Goal: Task Accomplishment & Management: Manage account settings

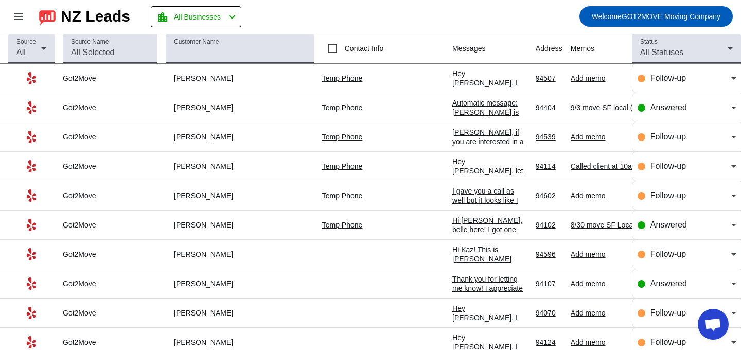
click at [453, 86] on div "Hey [PERSON_NAME], I tried calling you again since your request is last-minute.…" at bounding box center [490, 120] width 75 height 102
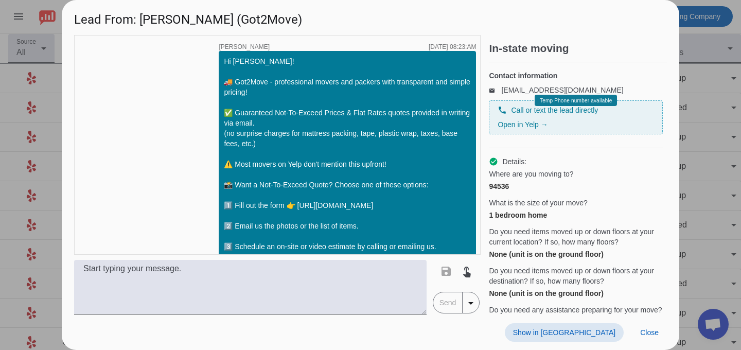
scroll to position [556, 0]
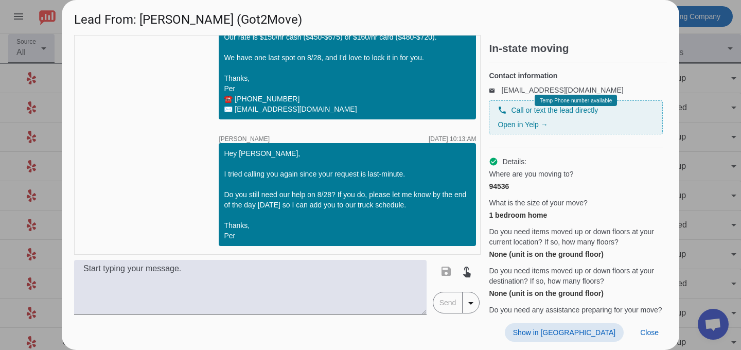
click at [699, 148] on div at bounding box center [370, 175] width 741 height 350
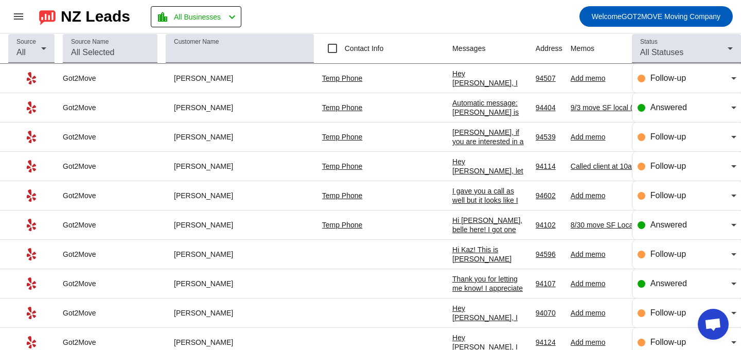
click at [571, 75] on div "Add memo" at bounding box center [648, 78] width 154 height 9
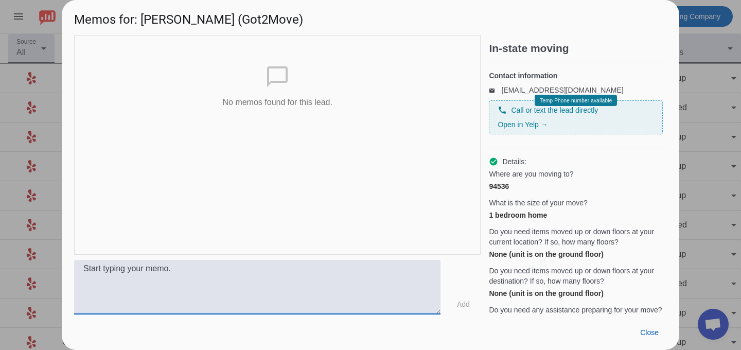
click at [154, 285] on textarea at bounding box center [257, 287] width 367 height 55
type textarea "8/28 Move"
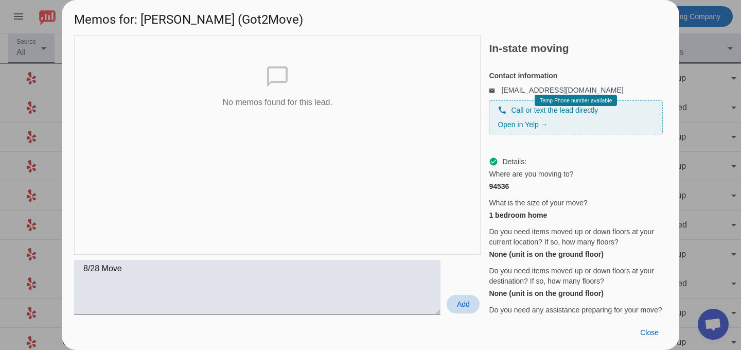
click at [474, 301] on span at bounding box center [463, 304] width 33 height 19
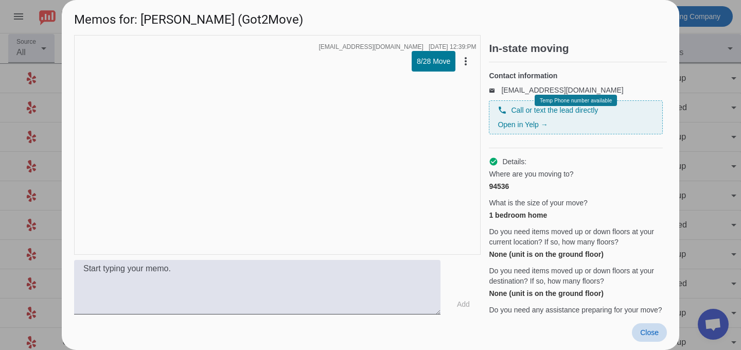
click at [650, 334] on span "Close" at bounding box center [650, 333] width 19 height 8
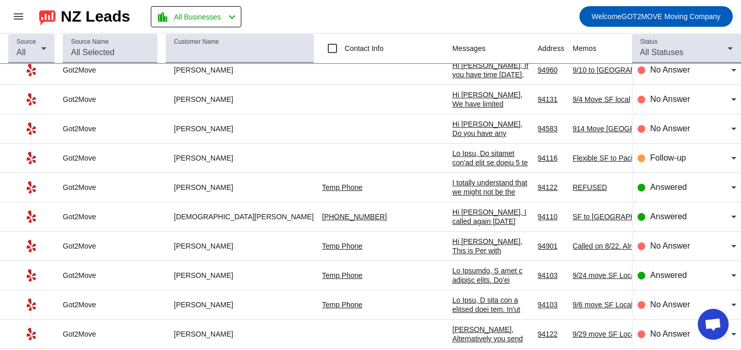
scroll to position [478, 0]
click at [453, 212] on div "Hi [PERSON_NAME], I called again [DATE] because I'd love to chat about your mov…" at bounding box center [491, 276] width 77 height 139
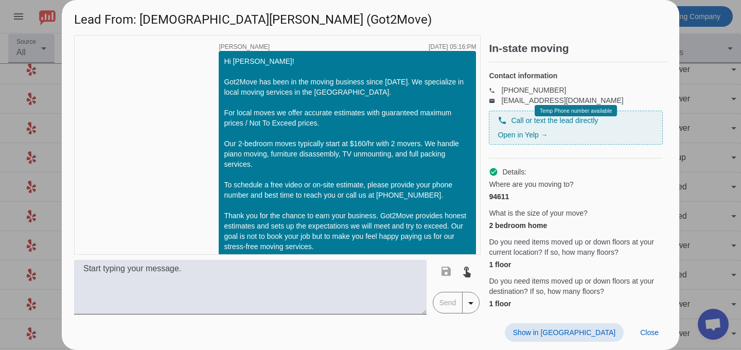
scroll to position [853, 0]
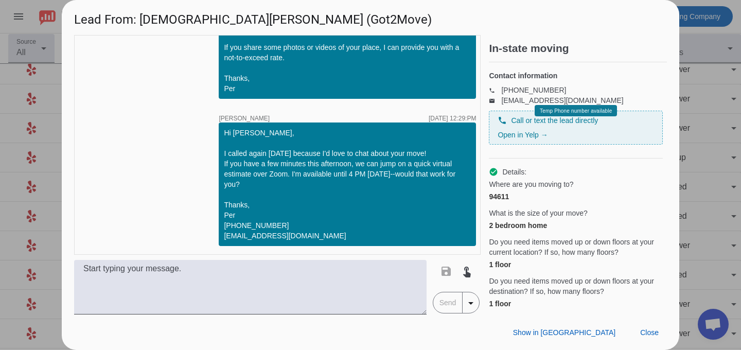
click at [726, 137] on div at bounding box center [370, 175] width 741 height 350
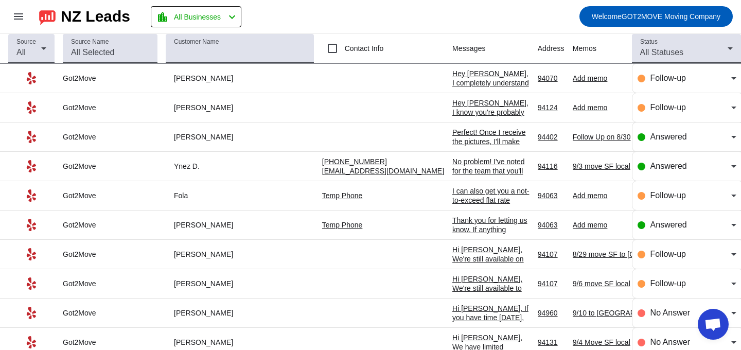
scroll to position [0, 0]
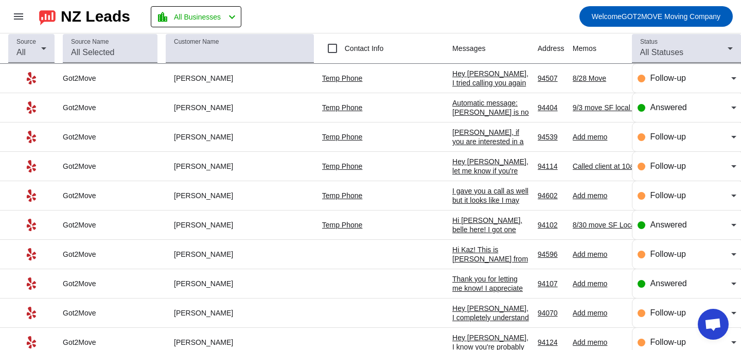
click at [453, 134] on div "[PERSON_NAME], if you are interested in a free on-site estimate this week, let …" at bounding box center [491, 193] width 77 height 130
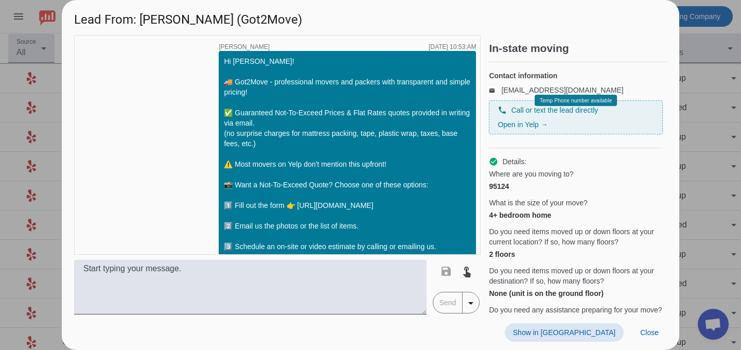
scroll to position [484, 0]
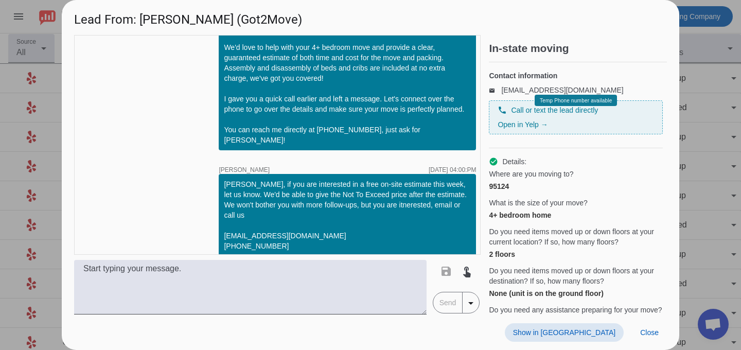
click at [701, 148] on div at bounding box center [370, 175] width 741 height 350
